Goal: Navigation & Orientation: Find specific page/section

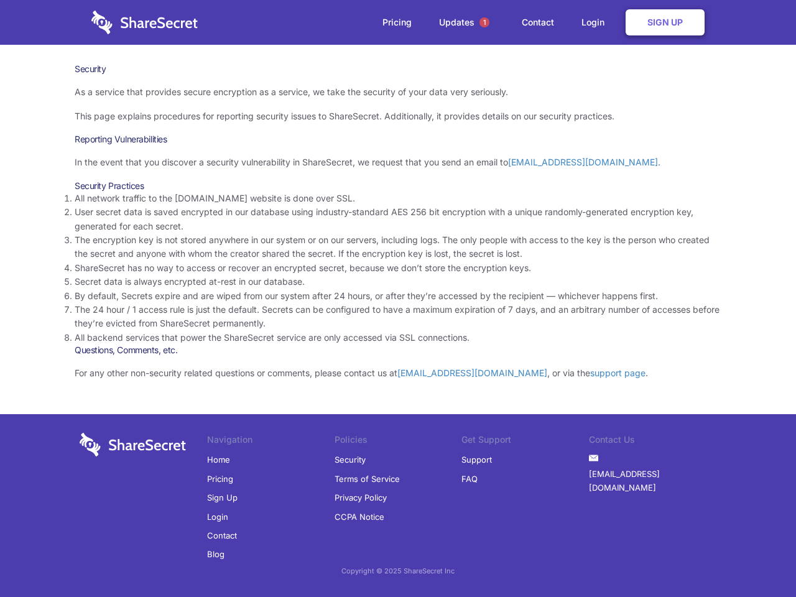
click at [398, 298] on li "By default, Secrets expire and are wiped from our system after 24 hours, or aft…" at bounding box center [398, 296] width 647 height 14
click at [484, 22] on span "1" at bounding box center [484, 22] width 10 height 10
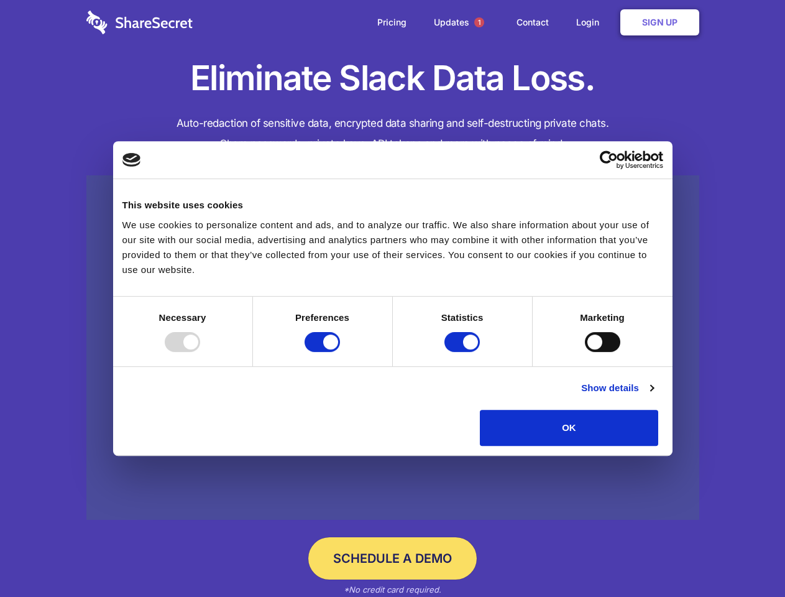
click at [200, 352] on div at bounding box center [182, 342] width 35 height 20
click at [340, 352] on input "Preferences" at bounding box center [322, 342] width 35 height 20
checkbox input "false"
click at [464, 352] on input "Statistics" at bounding box center [462, 342] width 35 height 20
checkbox input "false"
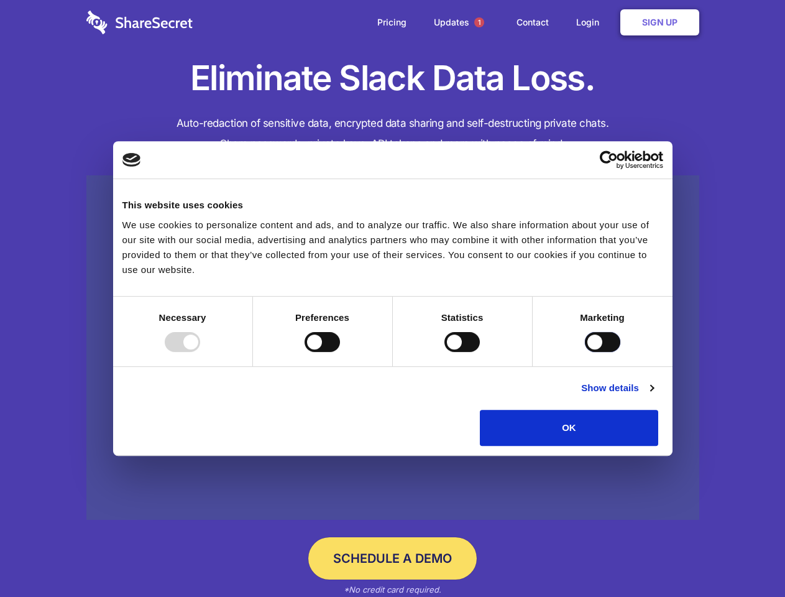
click at [585, 352] on input "Marketing" at bounding box center [602, 342] width 35 height 20
checkbox input "true"
click at [654, 396] on link "Show details" at bounding box center [617, 388] width 72 height 15
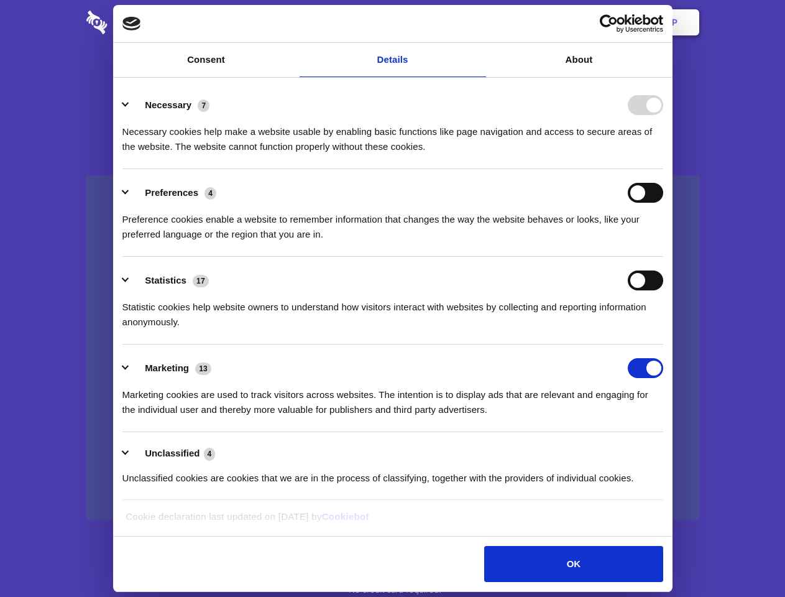
click at [664, 169] on li "Necessary 7 Necessary cookies help make a website usable by enabling basic func…" at bounding box center [393, 125] width 541 height 88
click at [479, 22] on span "1" at bounding box center [479, 22] width 10 height 10
